Goal: Information Seeking & Learning: Learn about a topic

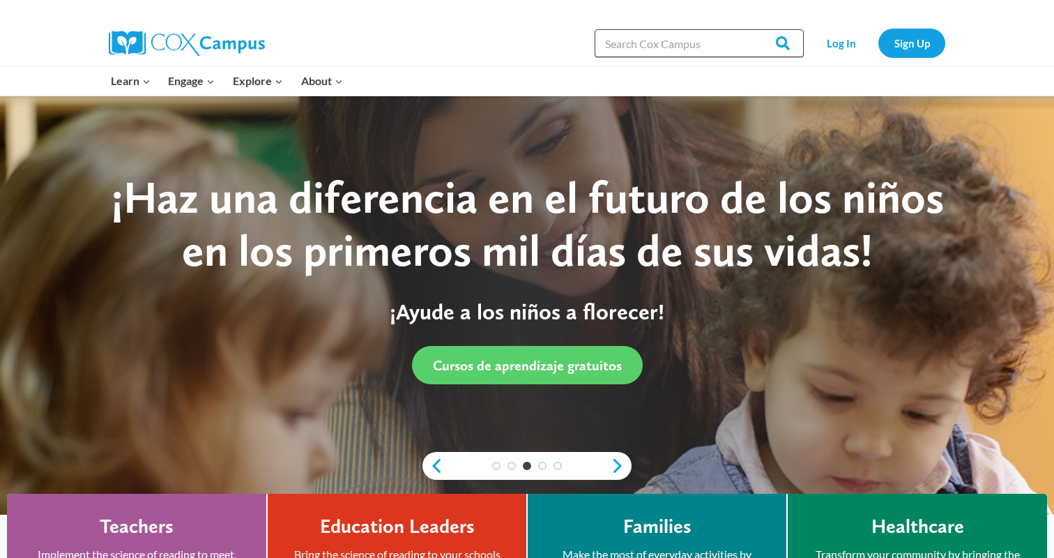
click at [719, 44] on input "Search in [URL][DOMAIN_NAME]" at bounding box center [699, 43] width 209 height 28
type input "k-3 reading"
click at [749, 29] on input "Search" at bounding box center [776, 43] width 54 height 28
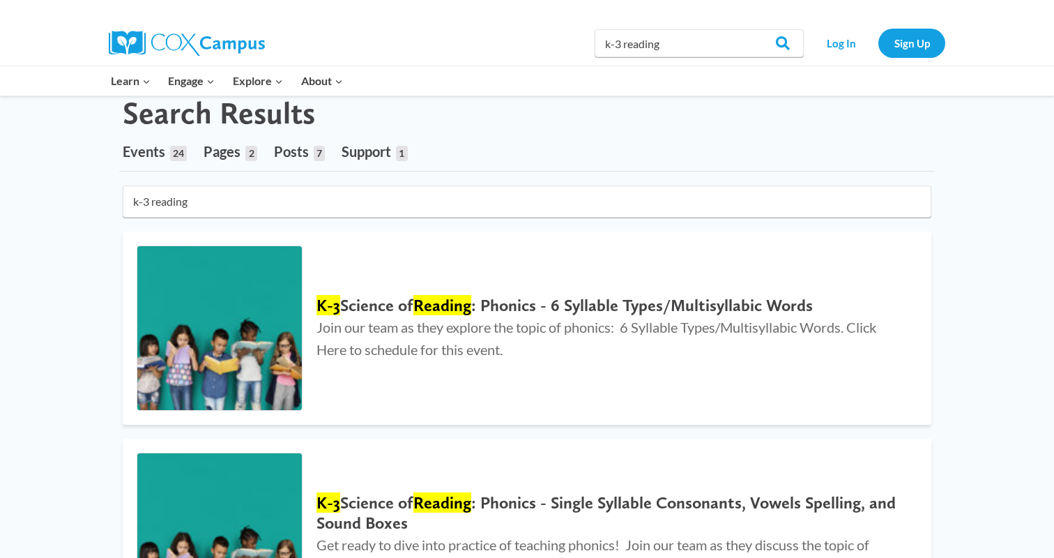
scroll to position [54, 0]
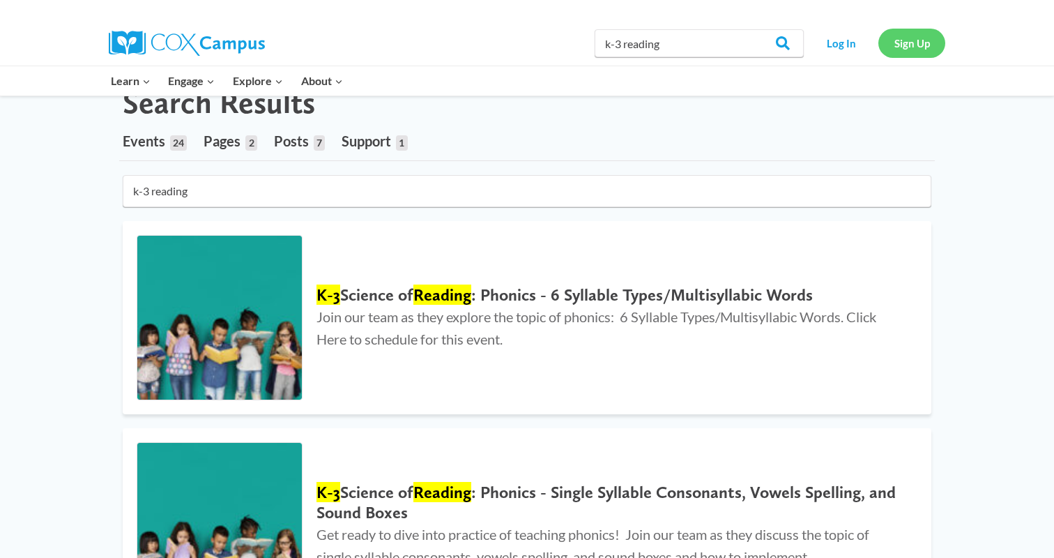
click at [900, 47] on link "Sign Up" at bounding box center [911, 43] width 67 height 29
